Goal: Use online tool/utility

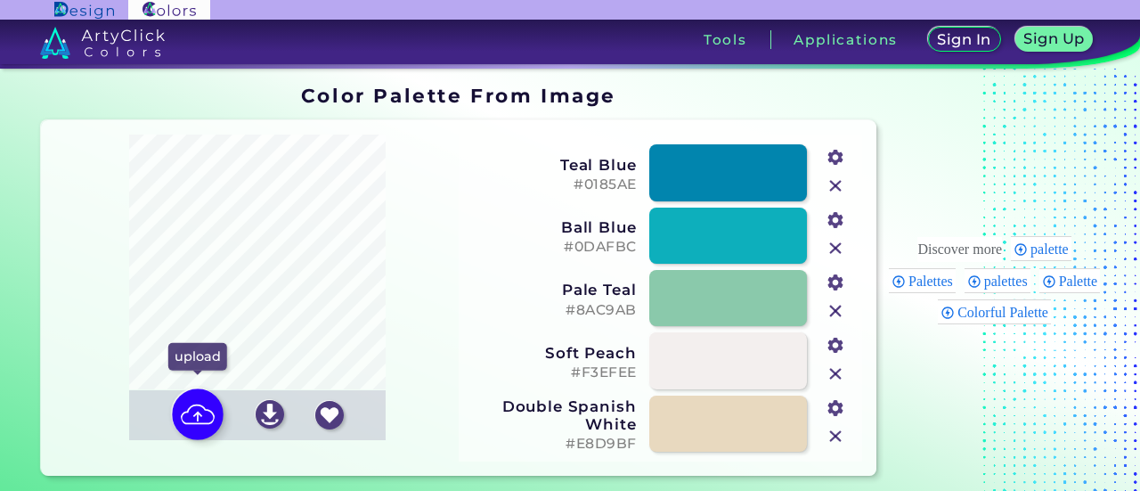
click at [200, 416] on img at bounding box center [198, 414] width 52 height 52
click at [0, 0] on input "file" at bounding box center [0, 0] width 0 height 0
type input "#8b9584"
type input "#b7b9a6"
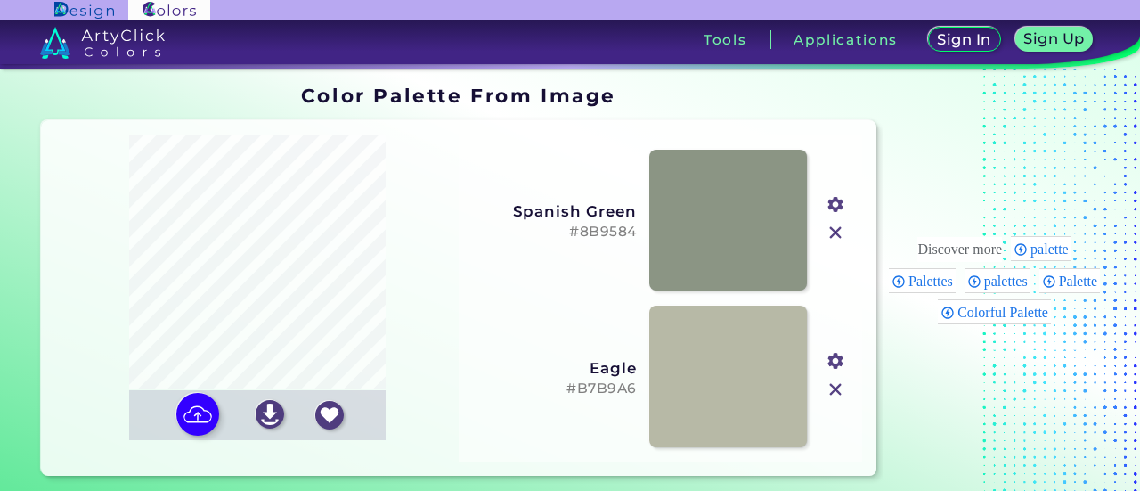
click at [0, 0] on input "file" at bounding box center [0, 0] width 0 height 0
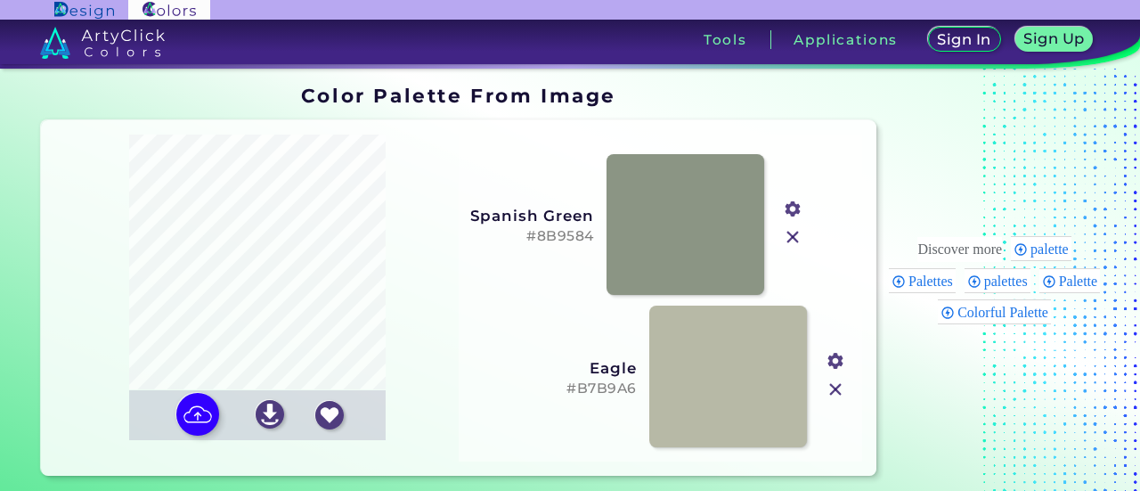
drag, startPoint x: 640, startPoint y: 232, endPoint x: 597, endPoint y: 236, distance: 43.0
click at [597, 236] on div "Spanish Green #8B9584 #8b9584" at bounding box center [617, 224] width 389 height 157
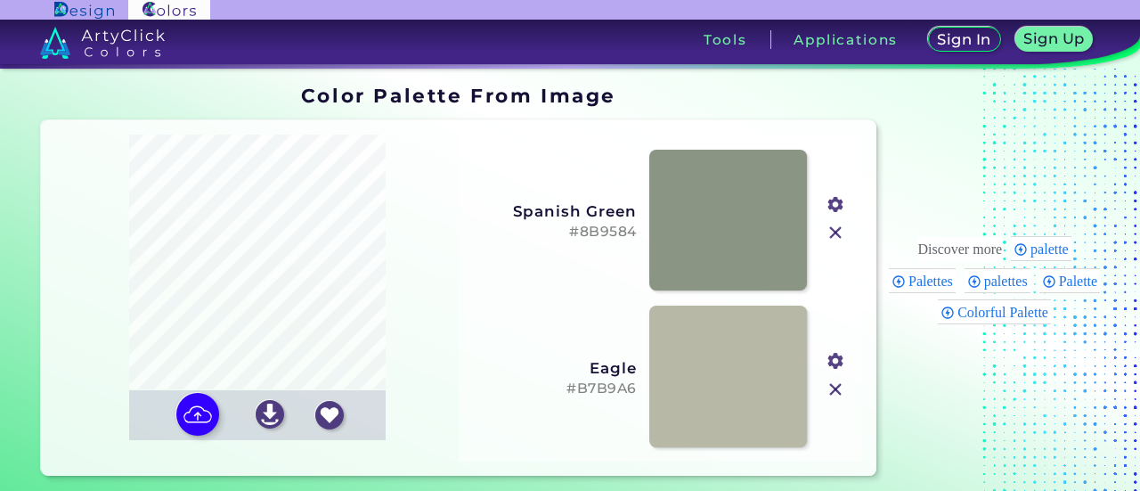
click at [595, 233] on h5 "#8B9584" at bounding box center [553, 232] width 167 height 17
click at [700, 234] on link at bounding box center [728, 220] width 159 height 143
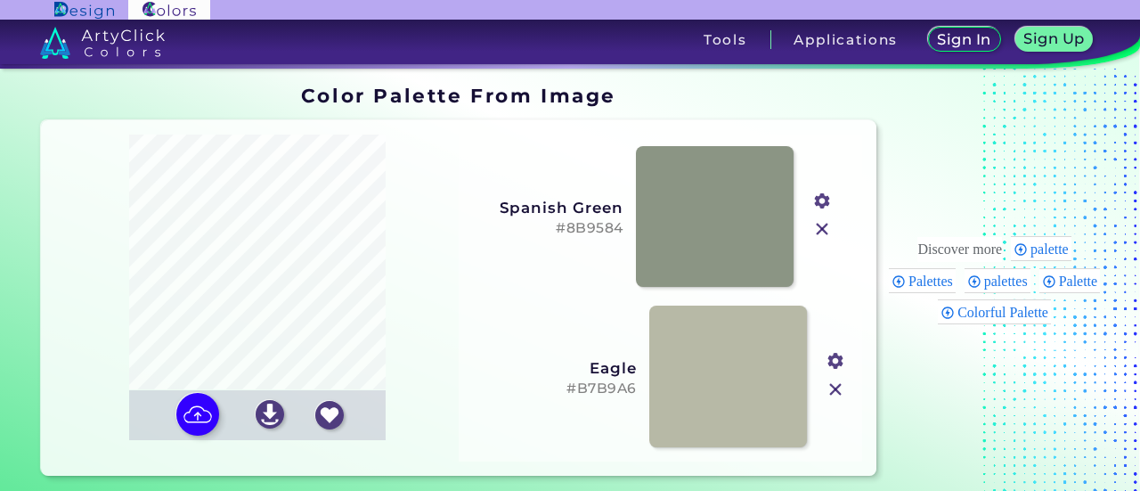
drag, startPoint x: 642, startPoint y: 233, endPoint x: 632, endPoint y: 229, distance: 10.4
click at [632, 229] on div "Spanish Green #8B9584 #8b9584" at bounding box center [647, 216] width 389 height 157
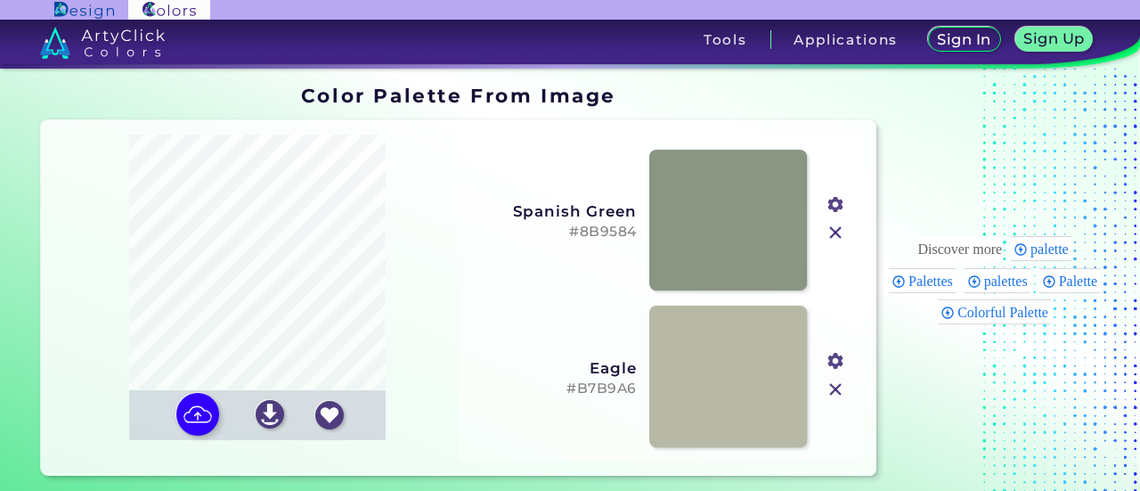
click at [604, 229] on h5 "#8B9584" at bounding box center [553, 232] width 167 height 17
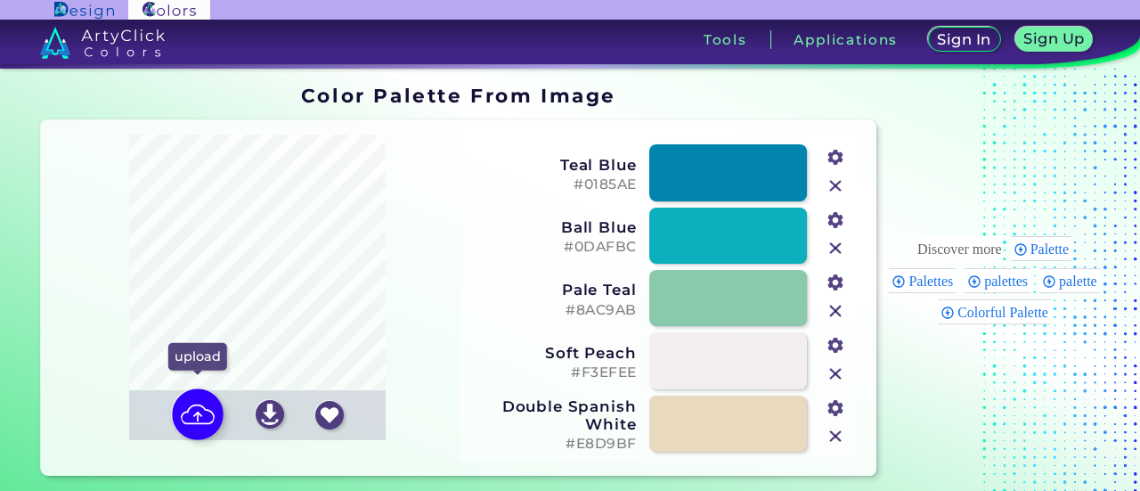
click at [212, 407] on img at bounding box center [198, 414] width 52 height 52
click at [0, 0] on input "file" at bounding box center [0, 0] width 0 height 0
